Goal: Information Seeking & Learning: Find specific fact

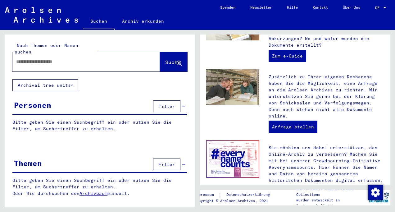
scroll to position [276, 0]
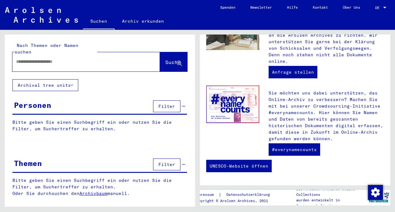
click at [96, 63] on div at bounding box center [85, 61] width 147 height 19
click at [97, 190] on link "Archivbaum" at bounding box center [93, 193] width 28 height 6
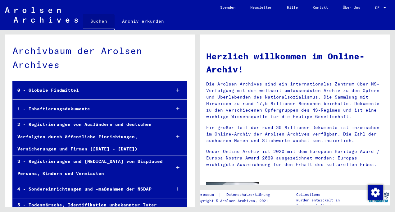
click at [98, 23] on link "Suchen" at bounding box center [99, 22] width 32 height 16
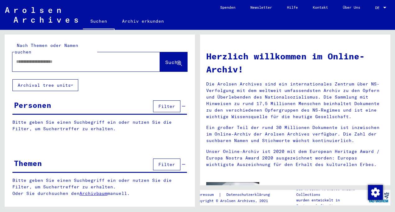
click at [83, 61] on div at bounding box center [76, 62] width 129 height 14
click at [88, 59] on div at bounding box center [76, 62] width 129 height 14
click at [64, 58] on input "text" at bounding box center [78, 61] width 125 height 7
type input "**********"
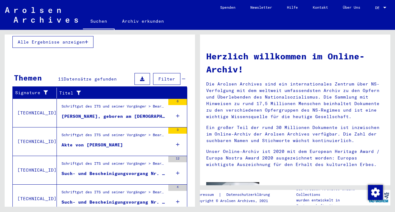
scroll to position [182, 0]
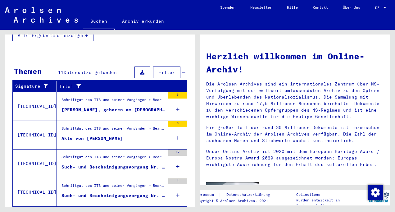
click at [175, 100] on div "6" at bounding box center [177, 106] width 19 height 28
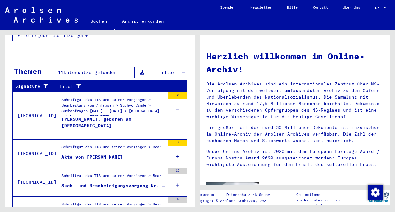
click at [116, 116] on div "[PERSON_NAME], geboren am [DEMOGRAPHIC_DATA]" at bounding box center [113, 125] width 104 height 19
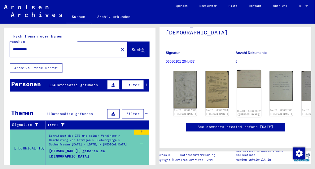
scroll to position [56, 0]
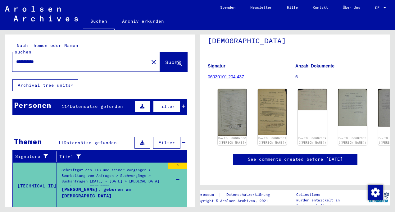
click at [216, 120] on div "DocID: 86607680 ([PERSON_NAME]) DocID: 86607681 ([PERSON_NAME]) DocID: 86607682…" at bounding box center [295, 116] width 160 height 61
click at [230, 114] on img at bounding box center [232, 111] width 30 height 49
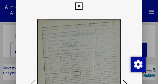
click at [149, 33] on div at bounding box center [79, 42] width 158 height 84
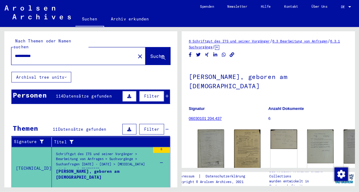
scroll to position [0, 0]
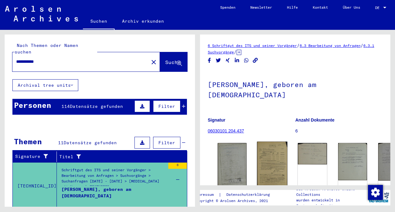
click at [257, 152] on img at bounding box center [272, 165] width 30 height 48
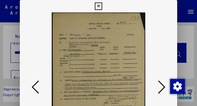
click at [161, 87] on icon at bounding box center [161, 86] width 7 height 15
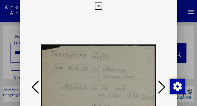
click at [163, 86] on icon at bounding box center [161, 86] width 7 height 15
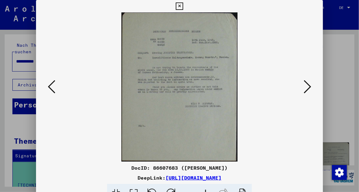
click at [306, 87] on icon at bounding box center [306, 86] width 7 height 15
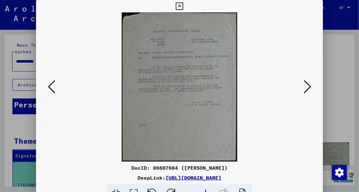
click at [306, 87] on icon at bounding box center [306, 86] width 7 height 15
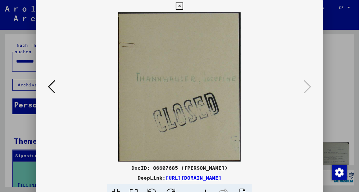
click at [348, 62] on div at bounding box center [179, 96] width 359 height 192
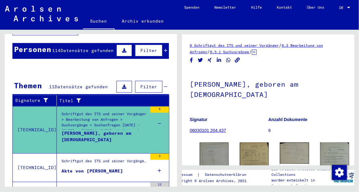
scroll to position [134, 0]
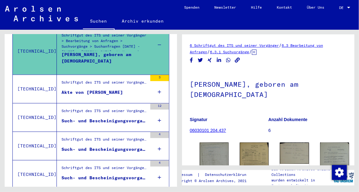
click at [157, 88] on div "3" at bounding box center [159, 89] width 19 height 28
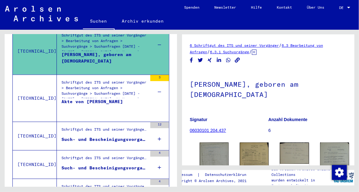
click at [153, 131] on div "12" at bounding box center [159, 136] width 19 height 28
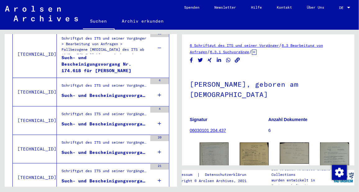
scroll to position [226, 0]
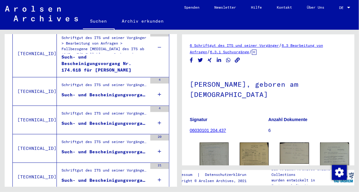
click at [158, 90] on icon at bounding box center [159, 95] width 3 height 22
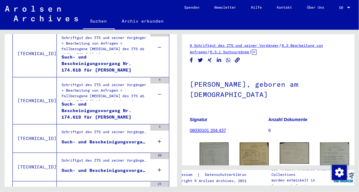
click at [158, 138] on icon at bounding box center [159, 142] width 3 height 22
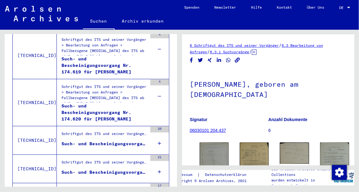
scroll to position [271, 0]
click at [158, 132] on div "20" at bounding box center [159, 141] width 19 height 28
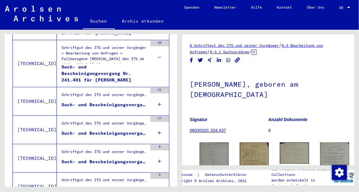
scroll to position [358, 0]
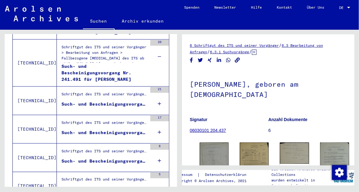
click at [151, 98] on div "21" at bounding box center [159, 101] width 19 height 28
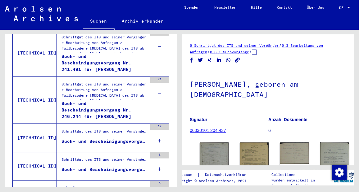
scroll to position [378, 0]
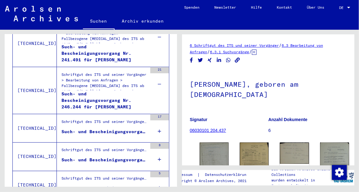
click at [159, 123] on div "17" at bounding box center [159, 128] width 19 height 28
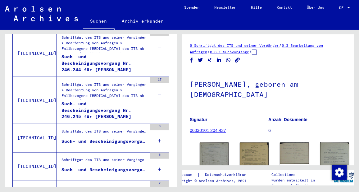
scroll to position [431, 0]
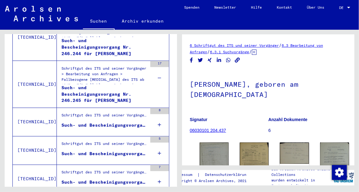
click at [158, 120] on icon at bounding box center [159, 125] width 3 height 22
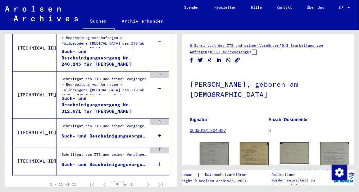
scroll to position [469, 0]
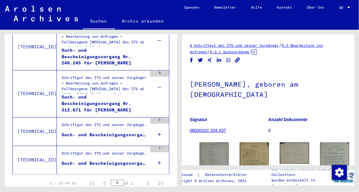
click at [158, 127] on icon at bounding box center [159, 135] width 3 height 22
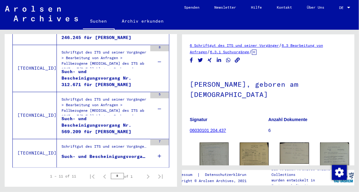
scroll to position [504, 0]
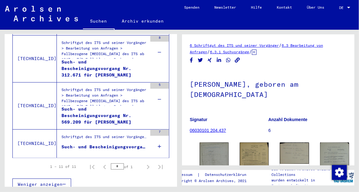
click at [158, 140] on icon at bounding box center [159, 147] width 3 height 22
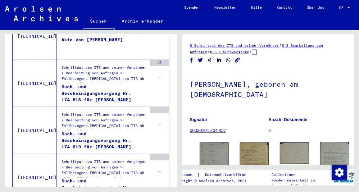
scroll to position [189, 0]
